Goal: Information Seeking & Learning: Learn about a topic

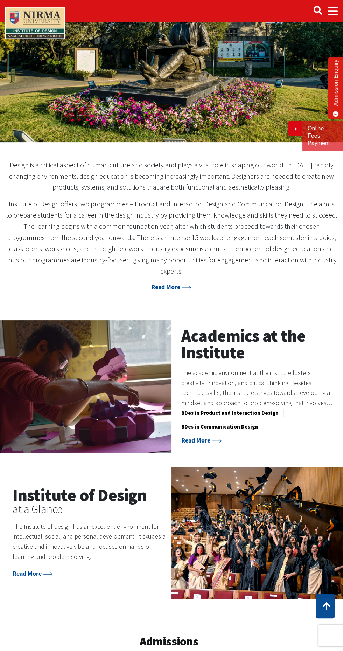
scroll to position [69, 0]
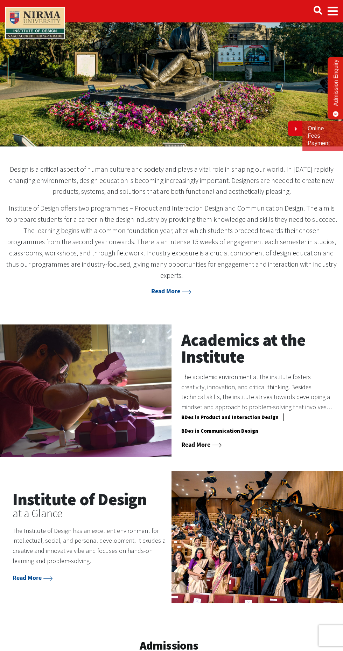
click at [200, 440] on link "Read More" at bounding box center [202, 444] width 40 height 8
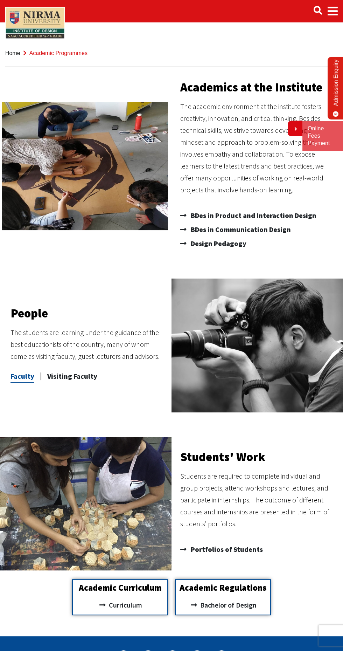
click at [23, 380] on span "Faculty" at bounding box center [23, 376] width 24 height 14
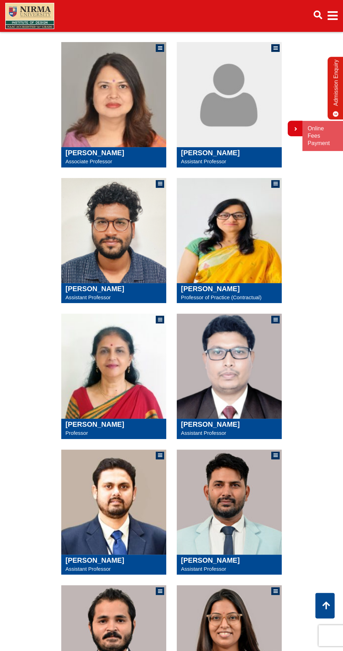
scroll to position [266, 0]
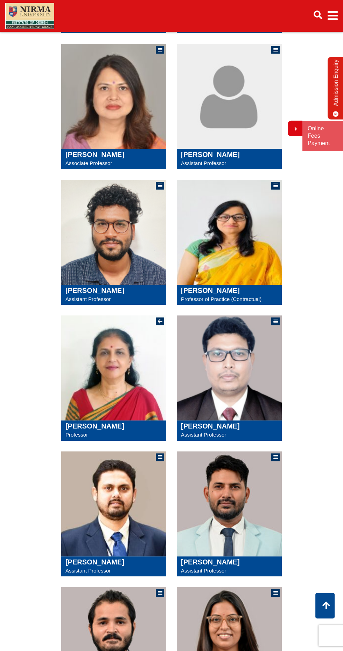
click at [101, 369] on img at bounding box center [113, 367] width 105 height 105
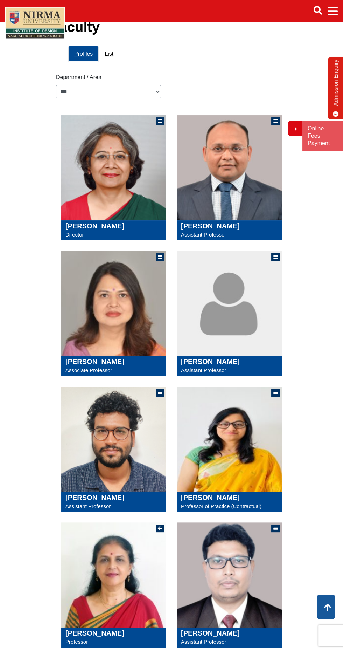
scroll to position [13, 0]
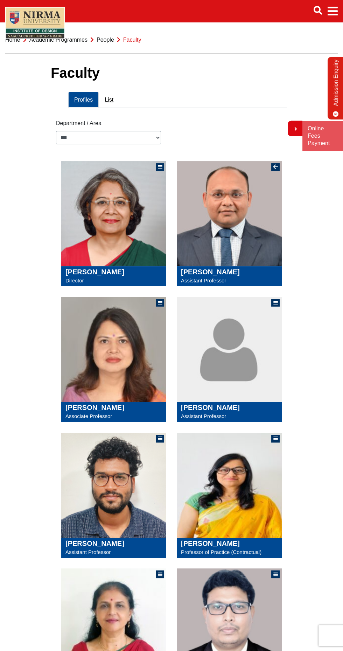
click at [222, 248] on img at bounding box center [229, 213] width 105 height 105
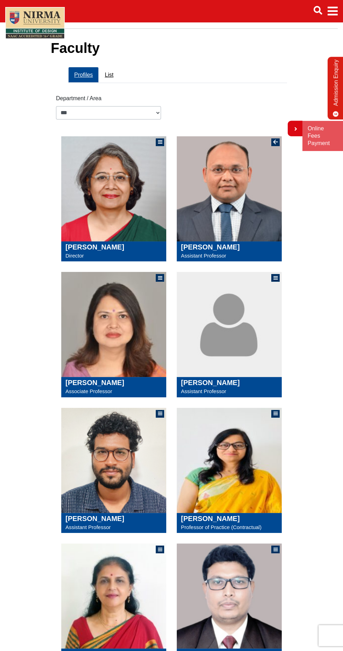
scroll to position [63, 0]
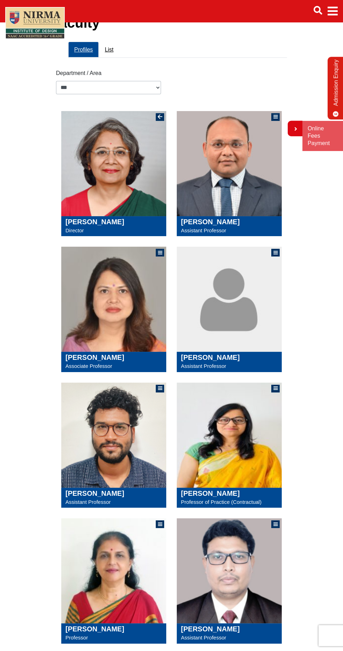
click at [100, 189] on img at bounding box center [113, 163] width 105 height 105
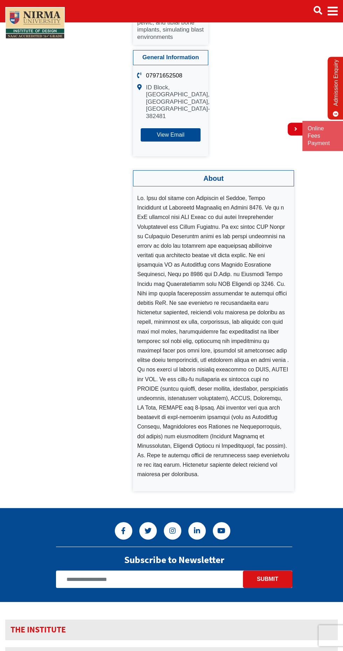
scroll to position [325, 0]
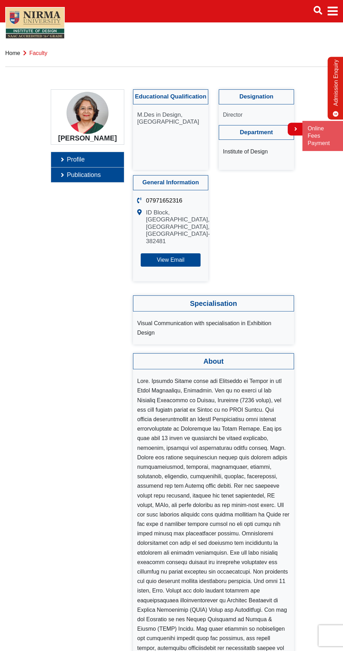
click at [63, 175] on link "Publications" at bounding box center [87, 174] width 73 height 15
